Goal: Transaction & Acquisition: Obtain resource

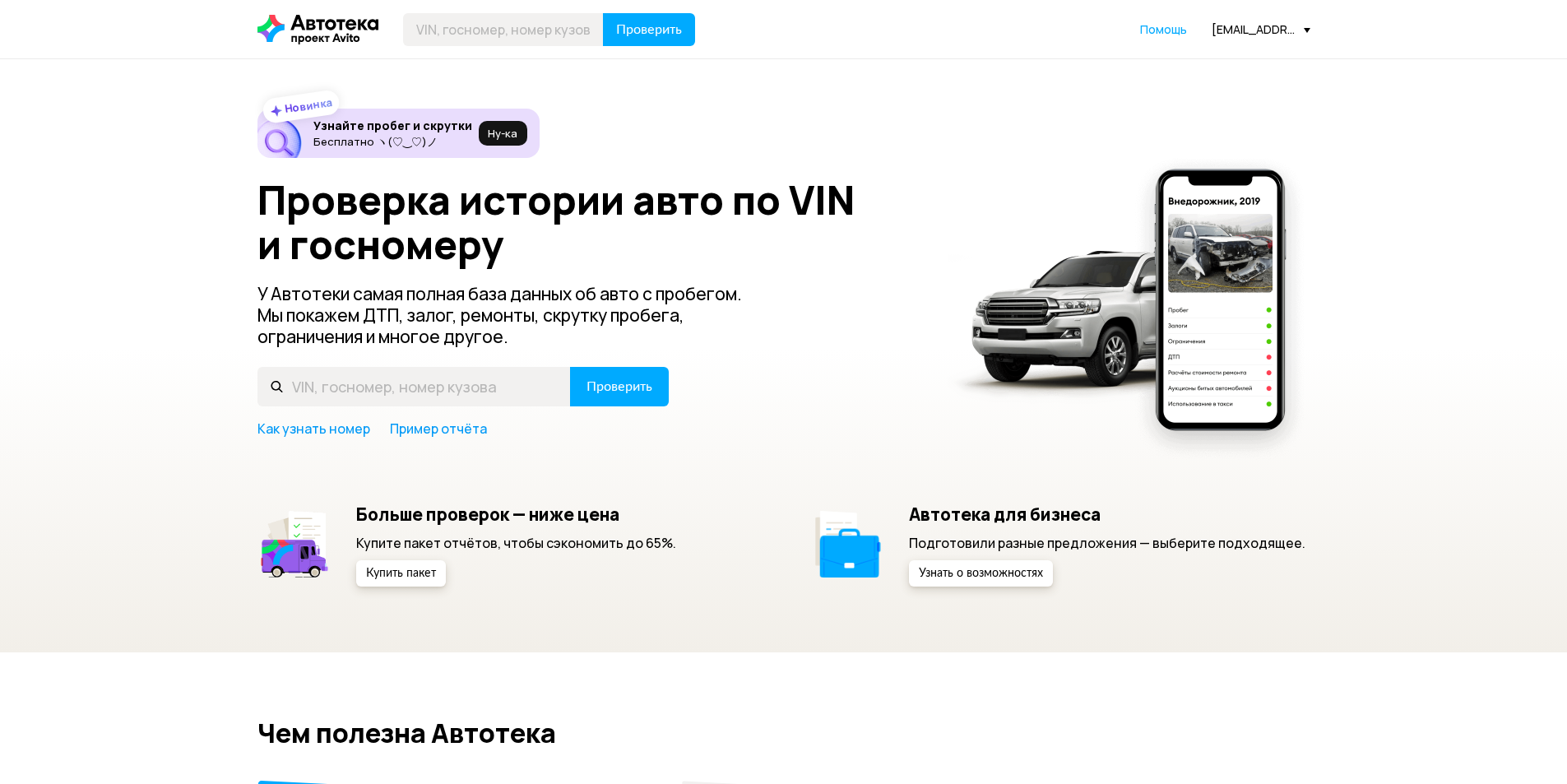
click at [563, 49] on header "Проверить Помощь [EMAIL_ADDRESS][DOMAIN_NAME]" at bounding box center [784, 29] width 1567 height 59
click at [507, 17] on input "text" at bounding box center [503, 30] width 201 height 33
type input "Е693ХУ77"
click at [643, 34] on span "Проверить" at bounding box center [650, 30] width 66 height 13
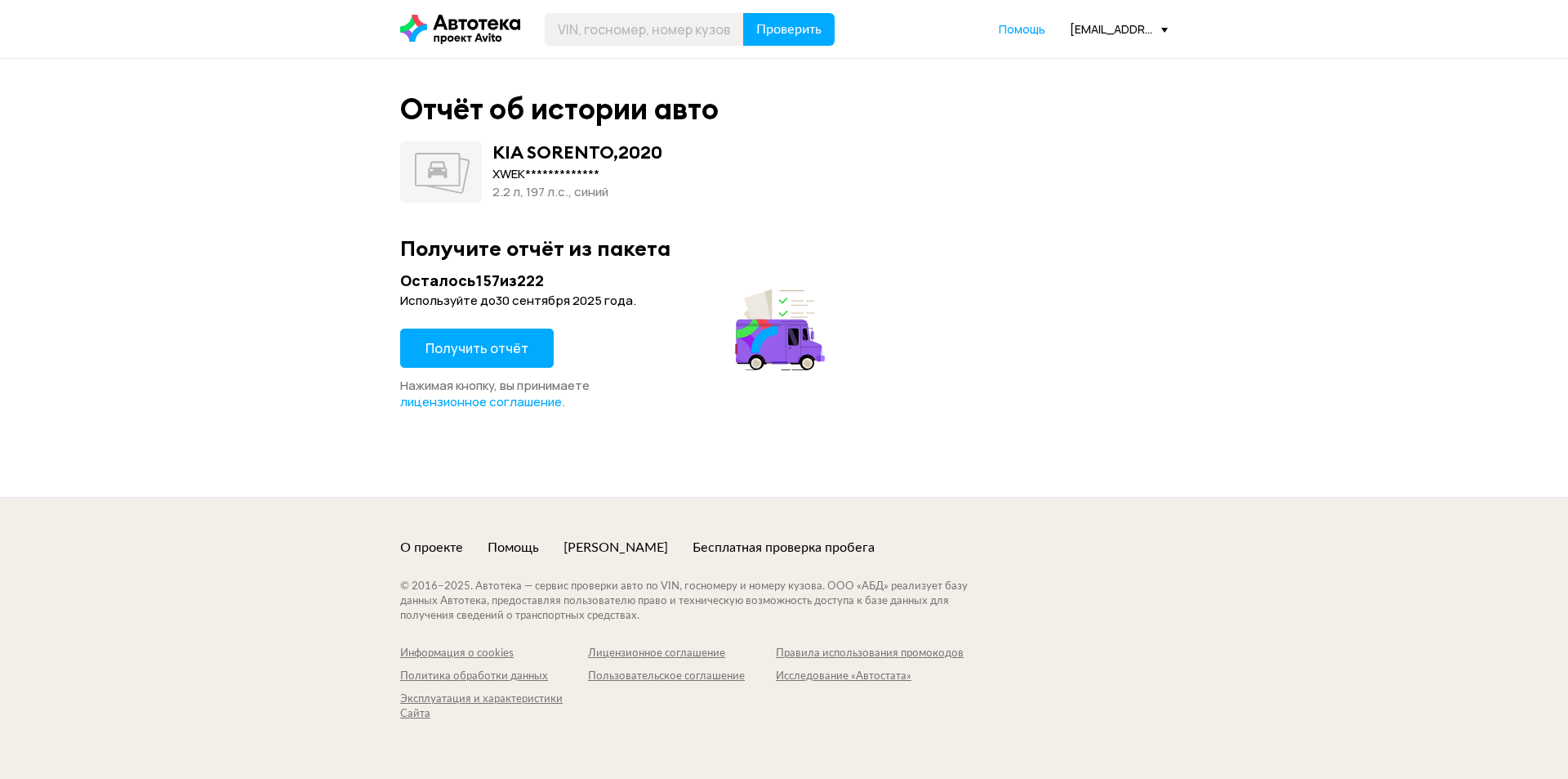
click at [519, 354] on span "Получить отчёт" at bounding box center [477, 348] width 103 height 18
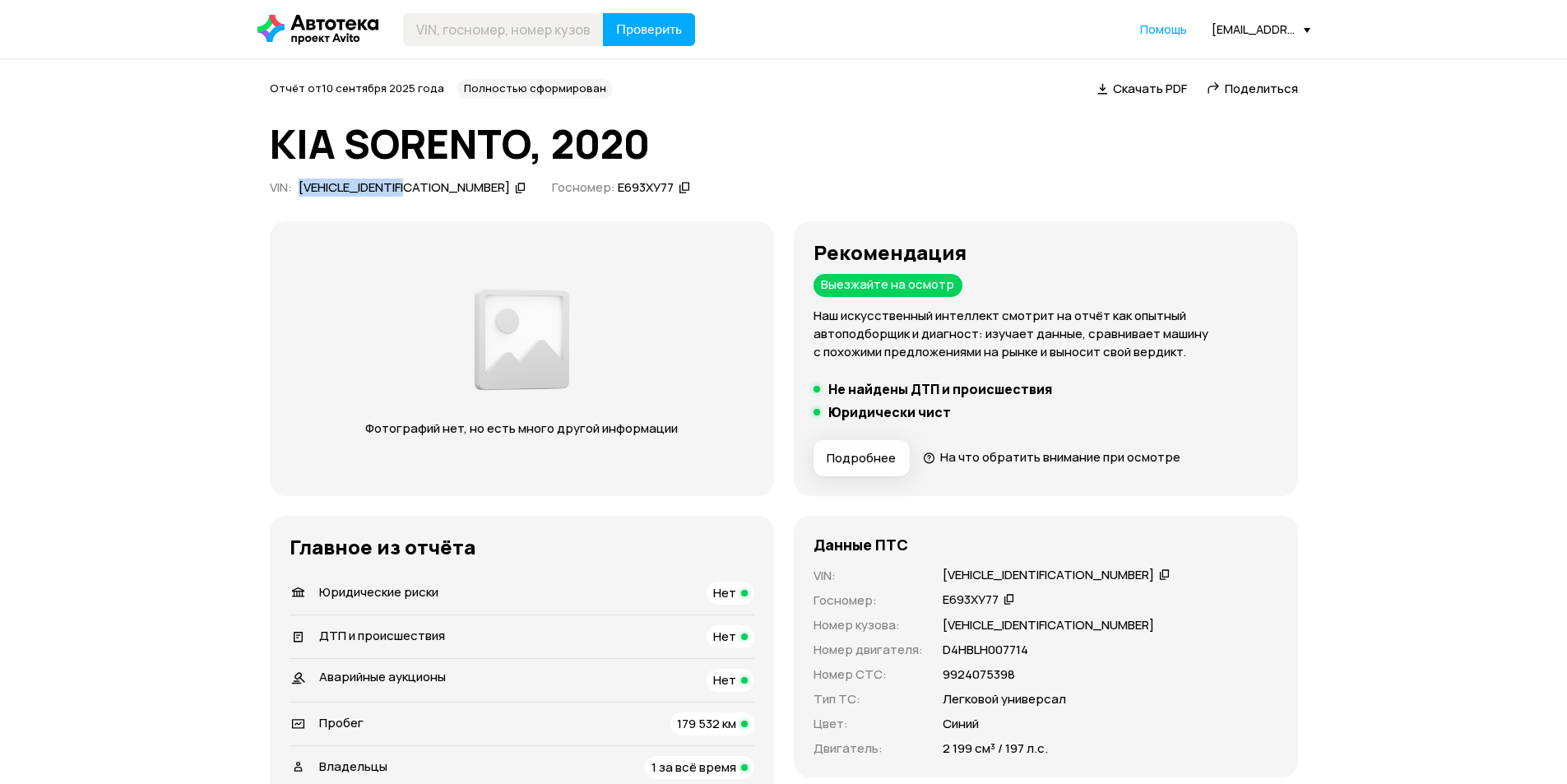
drag, startPoint x: 433, startPoint y: 191, endPoint x: 300, endPoint y: 184, distance: 133.2
click at [300, 184] on div "[VEHICLE_IDENTIFICATION_NUMBER]" at bounding box center [412, 188] width 233 height 17
copy div "[VEHICLE_IDENTIFICATION_NUMBER]"
click at [927, 169] on div "Отчёт от [DATE] Полностью сформирован   Скачать PDF   Поделиться KIA SORENTO, 2…" at bounding box center [784, 140] width 1028 height 122
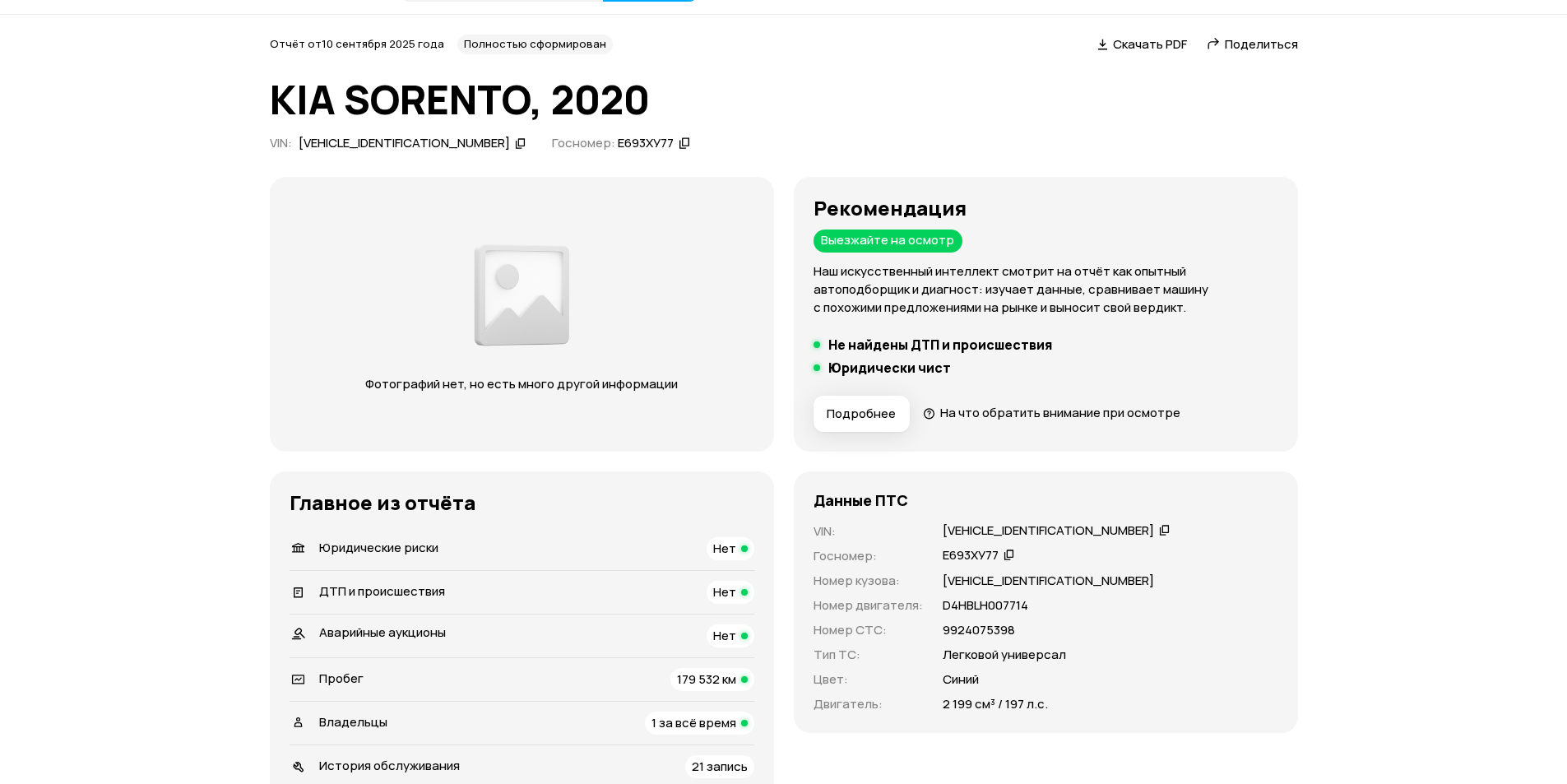
scroll to position [164, 0]
